Goal: Task Accomplishment & Management: Use online tool/utility

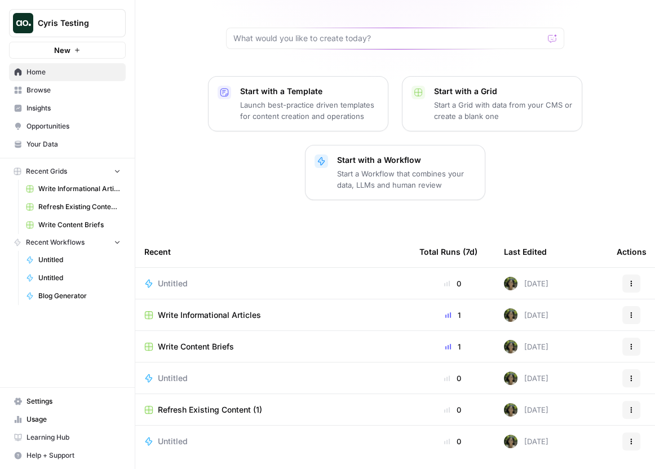
scroll to position [118, 0]
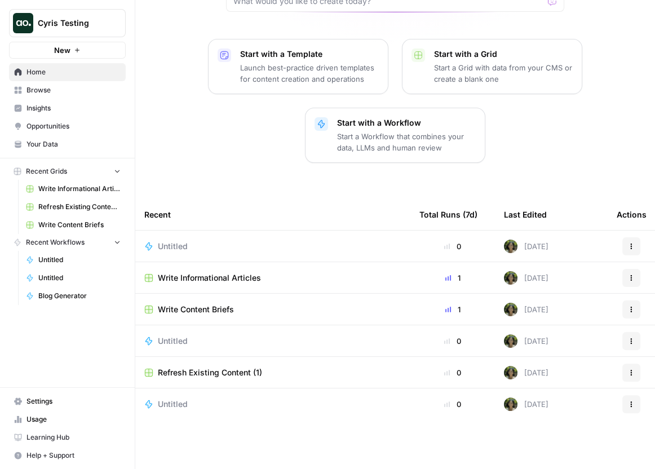
click at [98, 51] on button "New" at bounding box center [67, 50] width 117 height 17
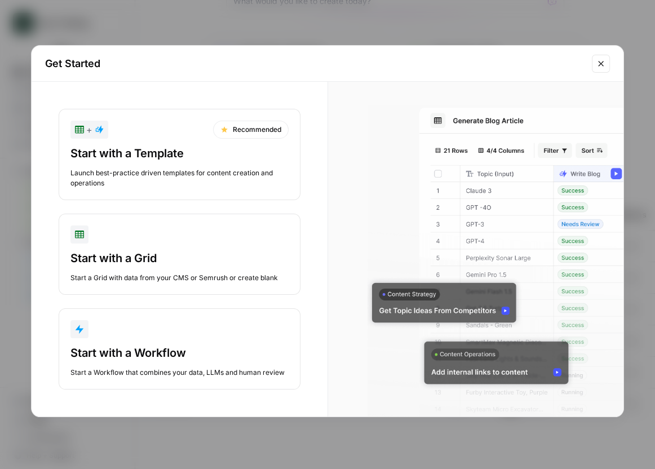
click at [192, 172] on div "Launch best-practice driven templates for content creation and operations" at bounding box center [179, 178] width 218 height 20
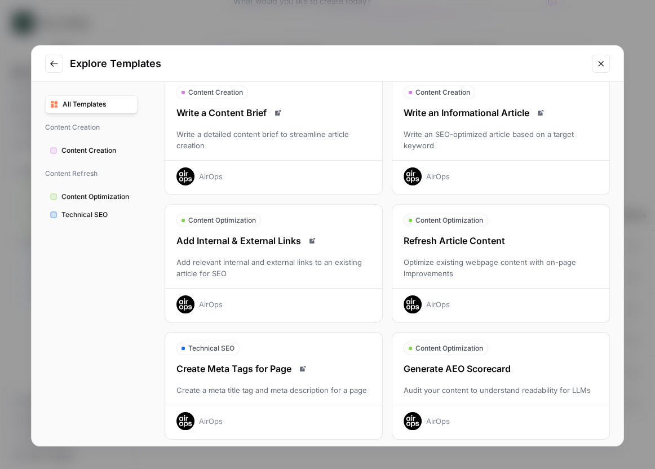
scroll to position [2, 0]
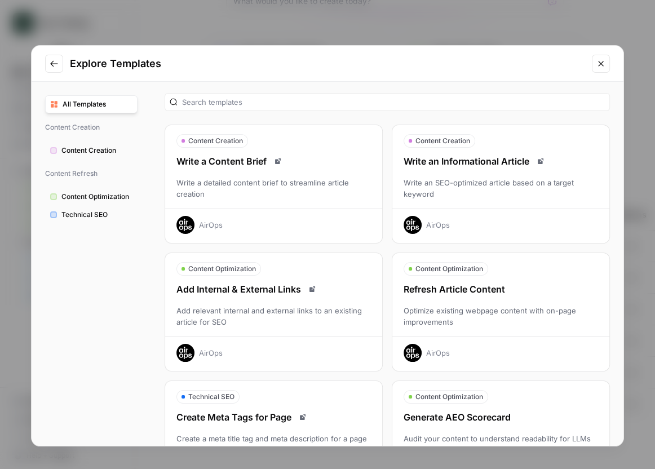
click at [108, 147] on span "Content Creation" at bounding box center [96, 151] width 71 height 10
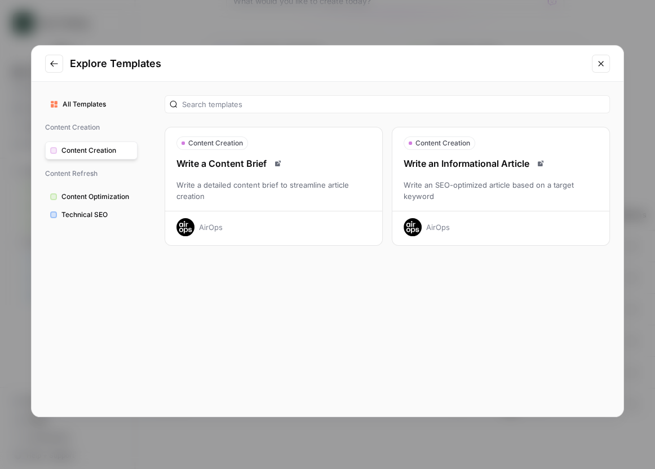
click at [243, 171] on div "Write a Content Brief Write a detailed content brief to streamline article crea…" at bounding box center [273, 197] width 217 height 80
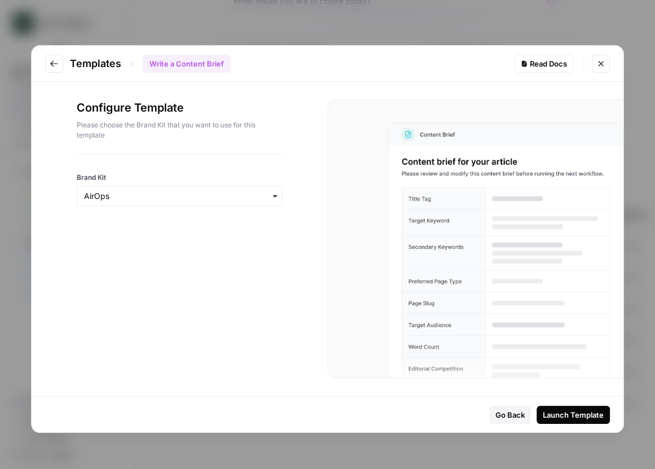
click at [586, 409] on div "Launch Template" at bounding box center [573, 414] width 61 height 11
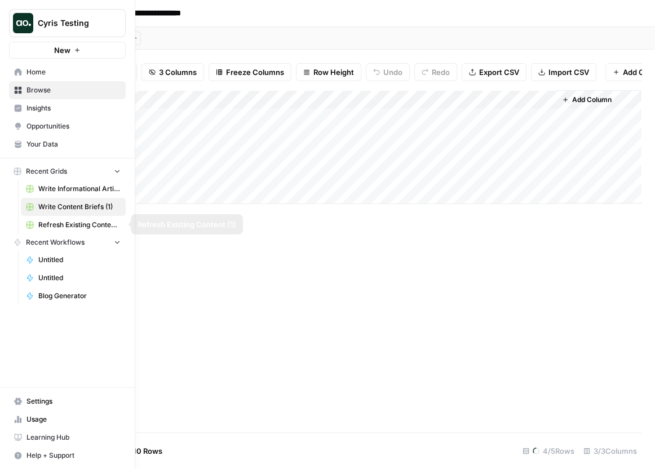
click at [83, 230] on link "Refresh Existing Content (1)" at bounding box center [73, 225] width 105 height 18
